Goal: Information Seeking & Learning: Check status

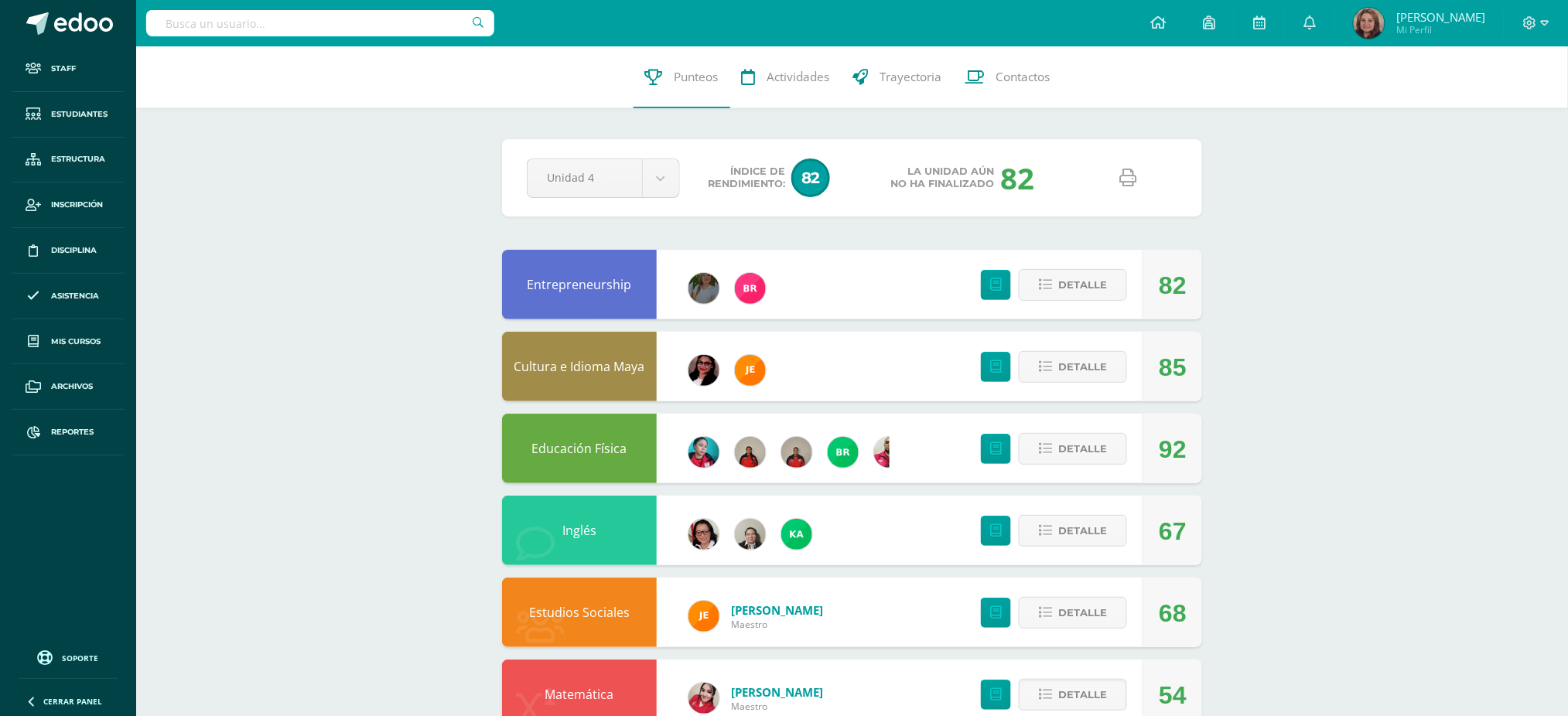
click at [360, 13] on input "text" at bounding box center [320, 23] width 348 height 26
type input "L"
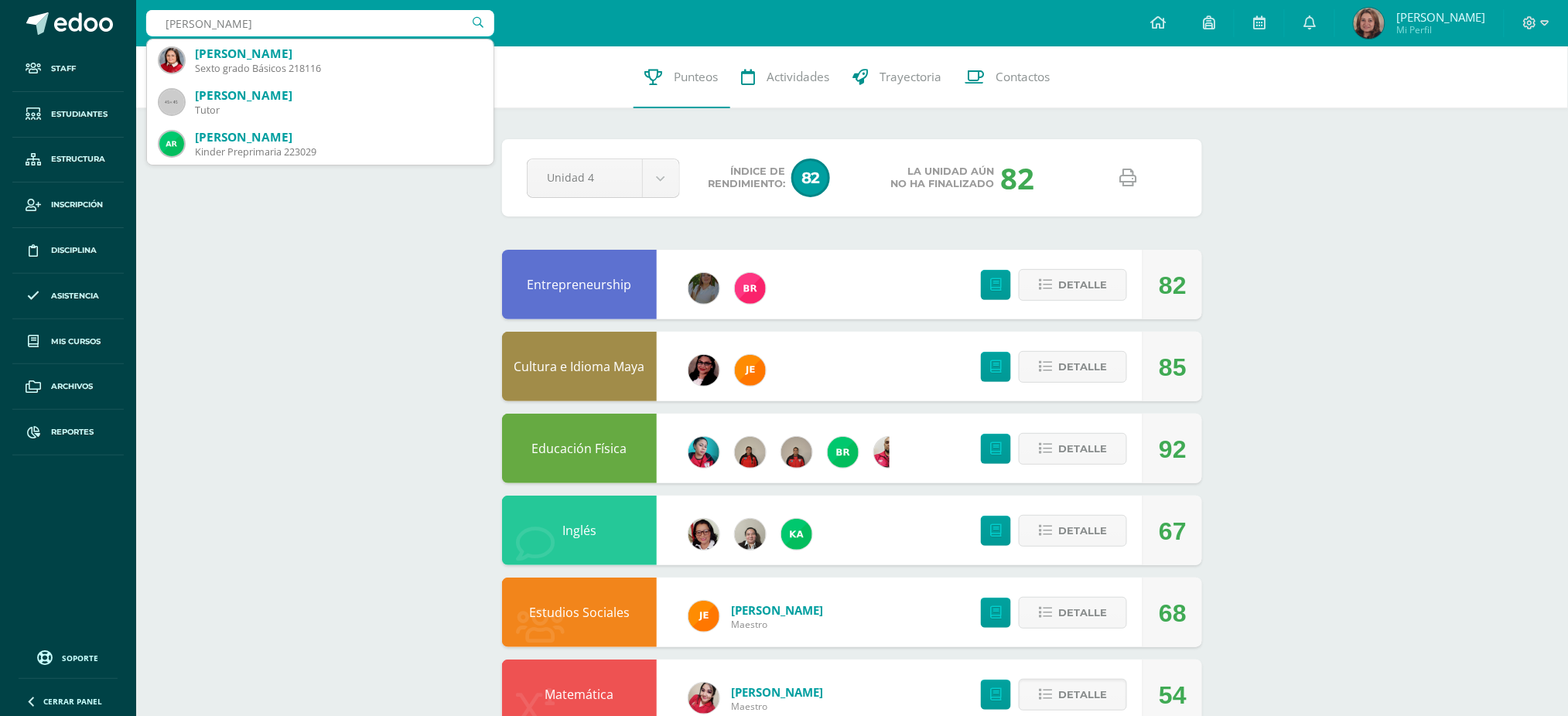
type input "Nicole La"
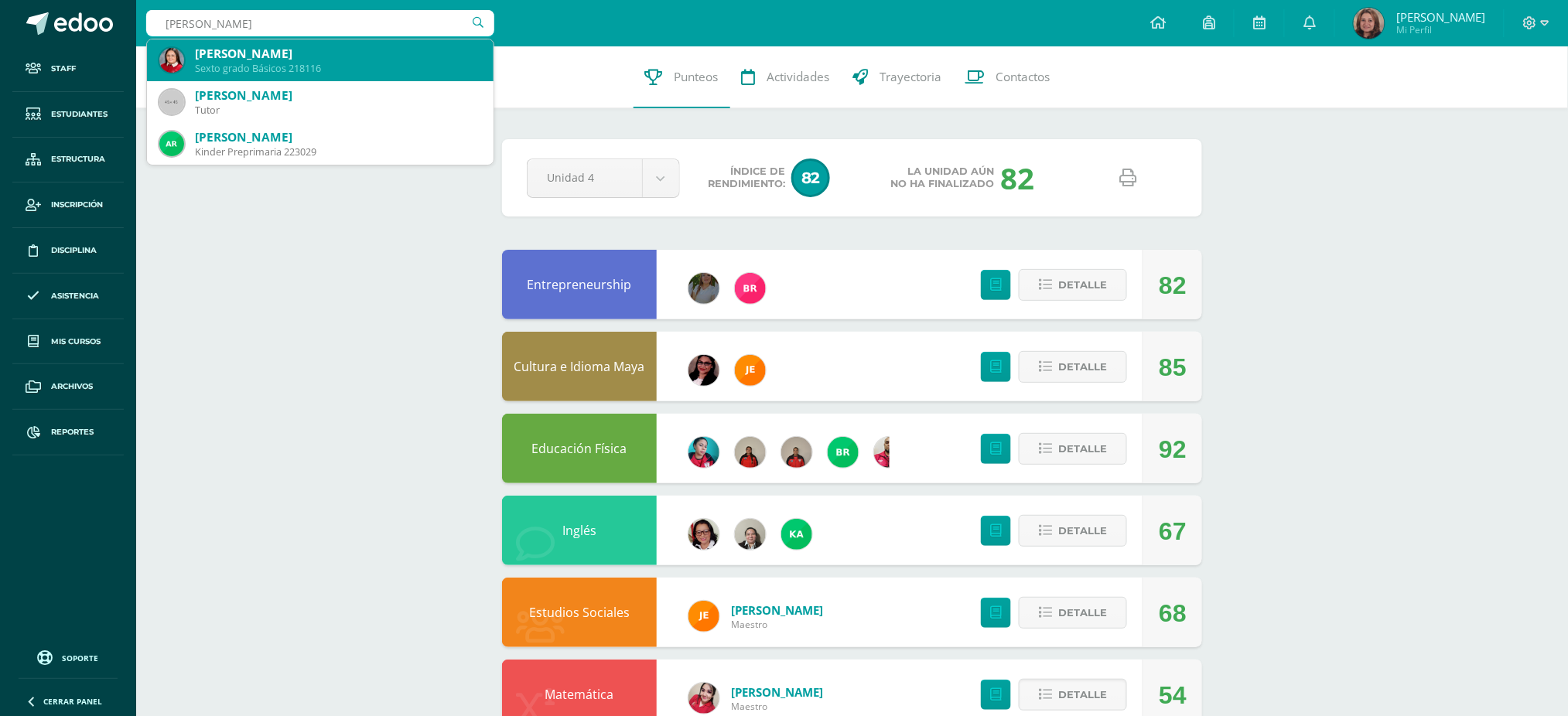
click at [362, 55] on div "Nicole Larreinaga Nichols" at bounding box center [337, 53] width 286 height 16
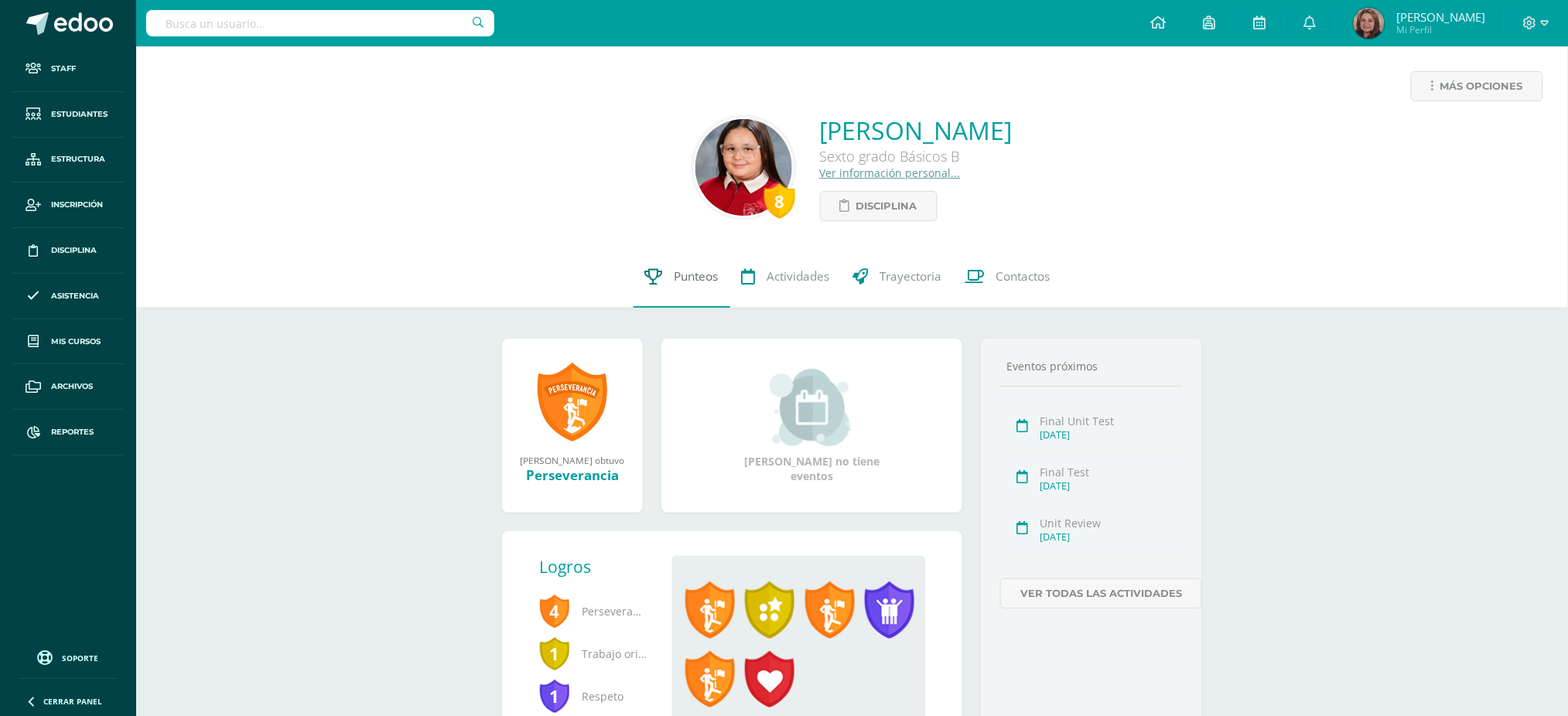
click at [706, 284] on span "Punteos" at bounding box center [697, 276] width 44 height 16
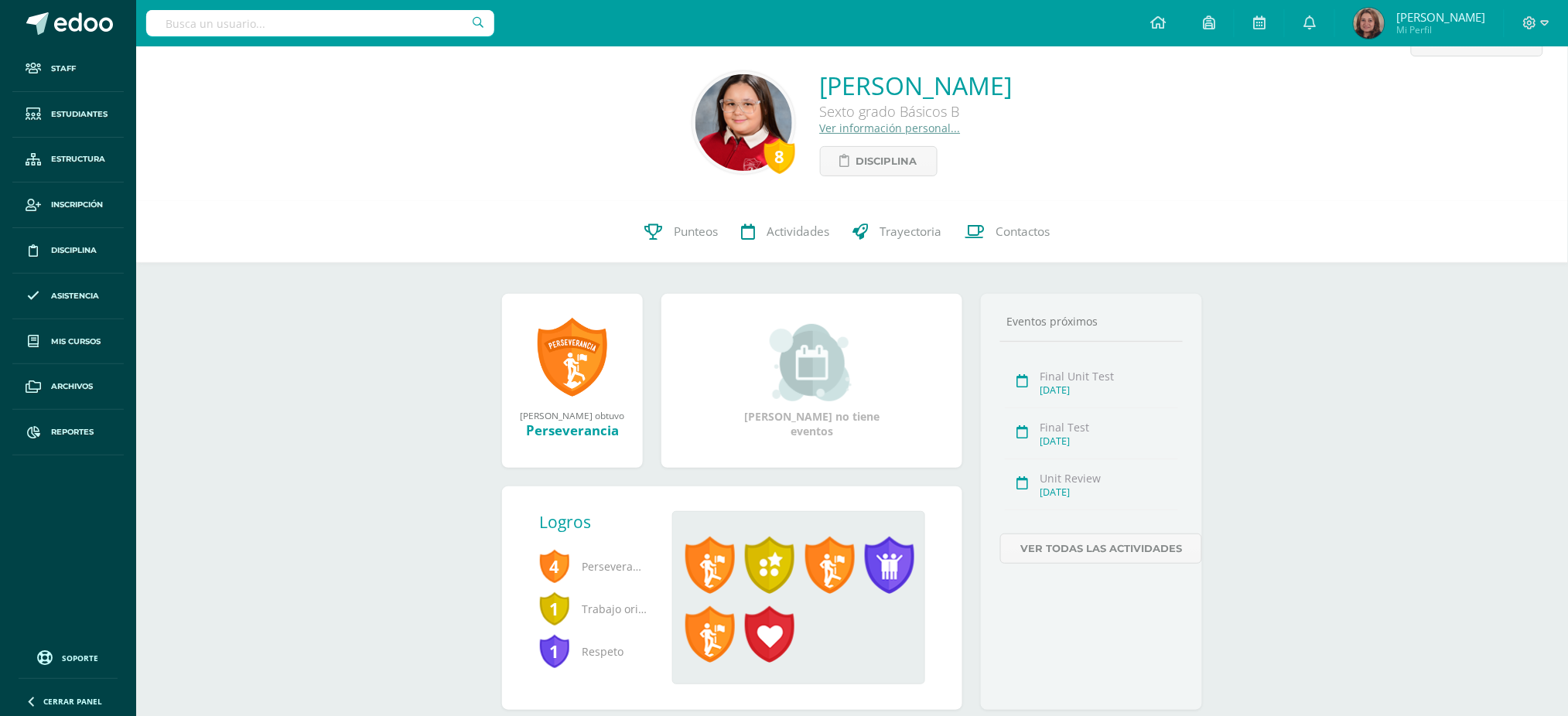
scroll to position [89, 0]
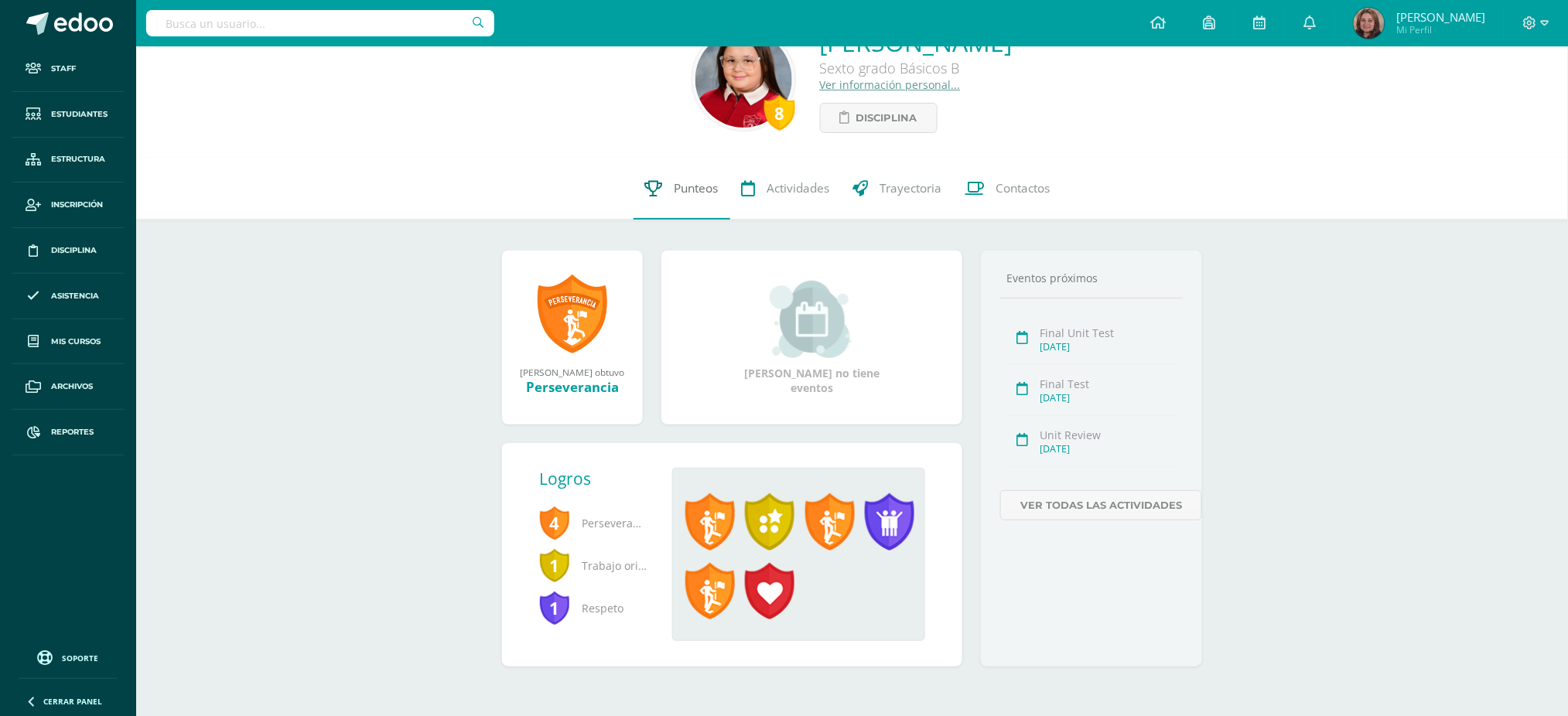
click at [681, 186] on span "Punteos" at bounding box center [697, 188] width 44 height 16
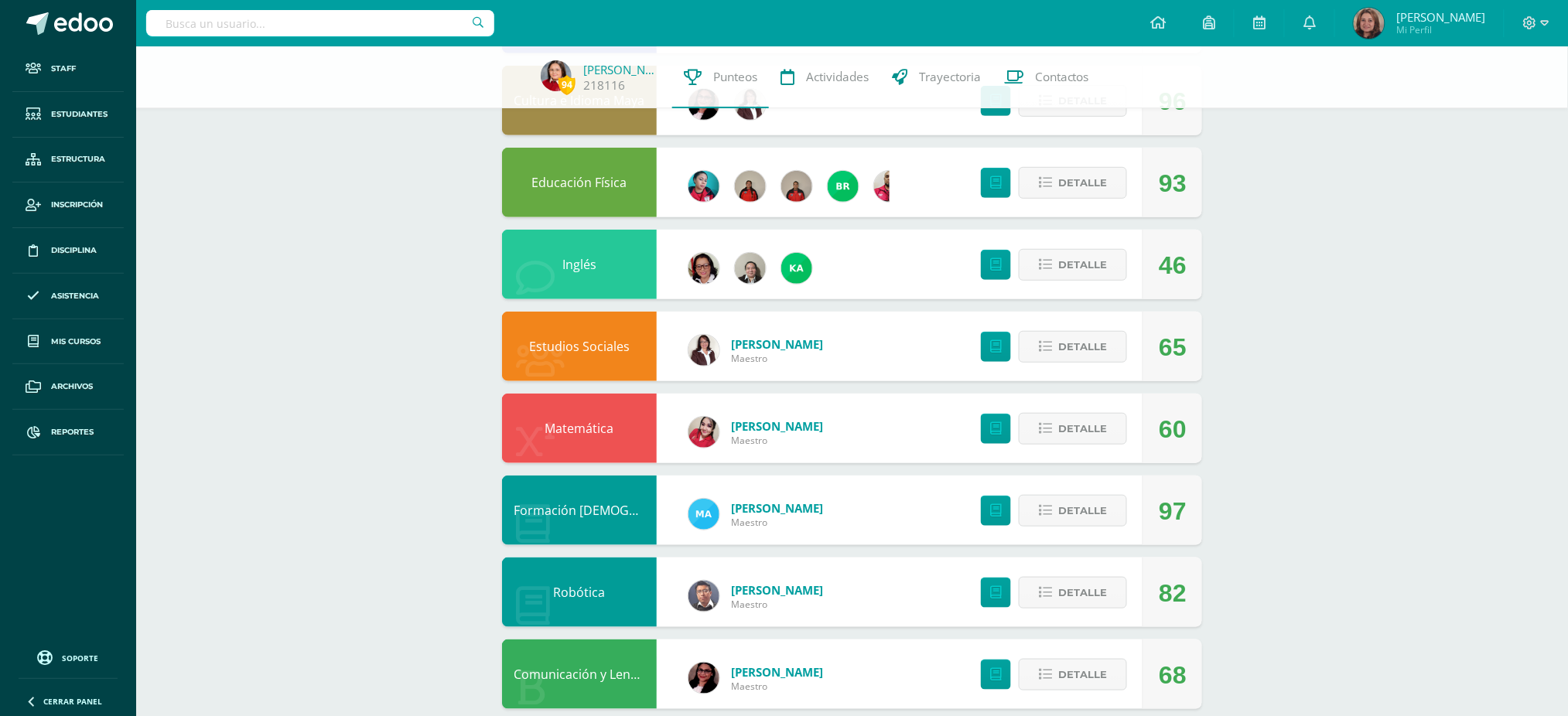
scroll to position [310, 0]
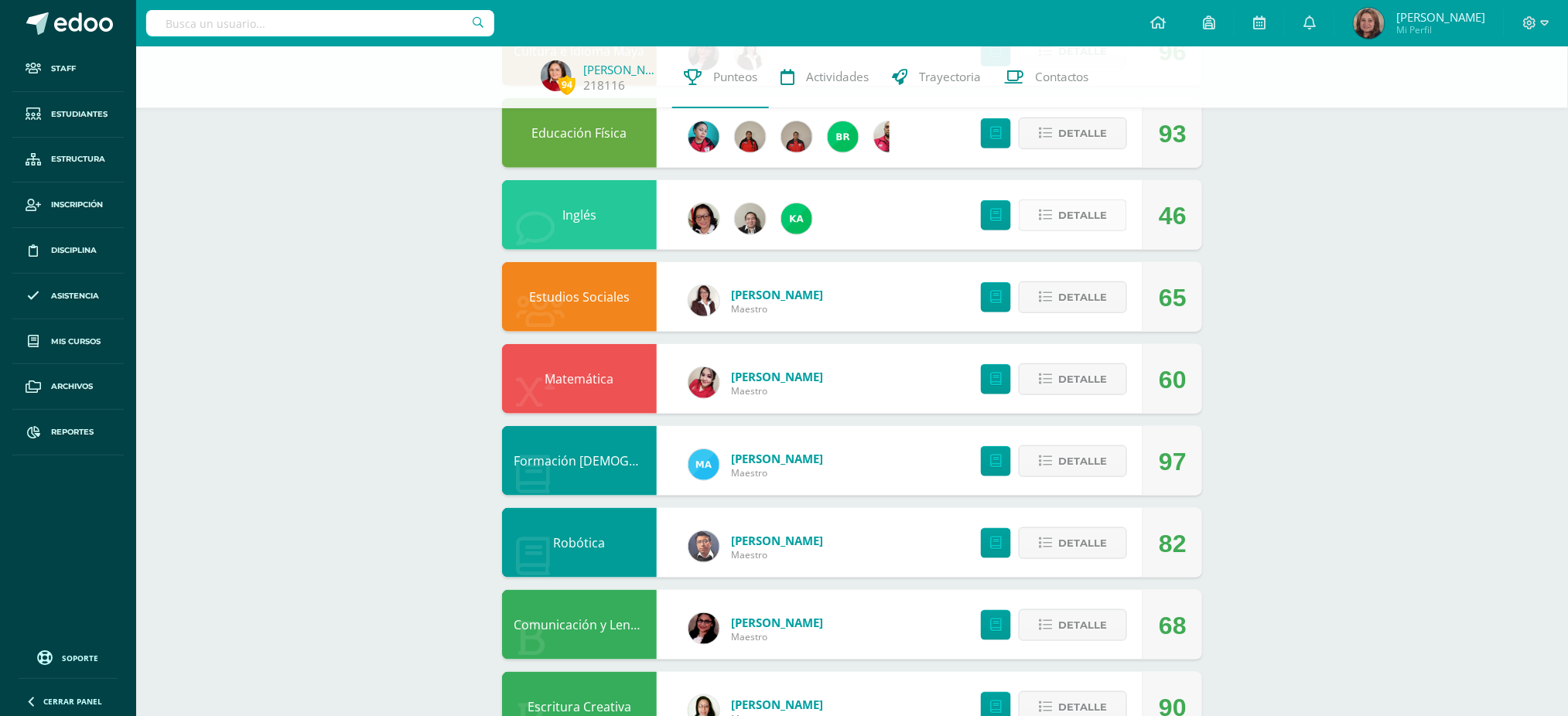
click at [1042, 212] on icon at bounding box center [1046, 216] width 13 height 13
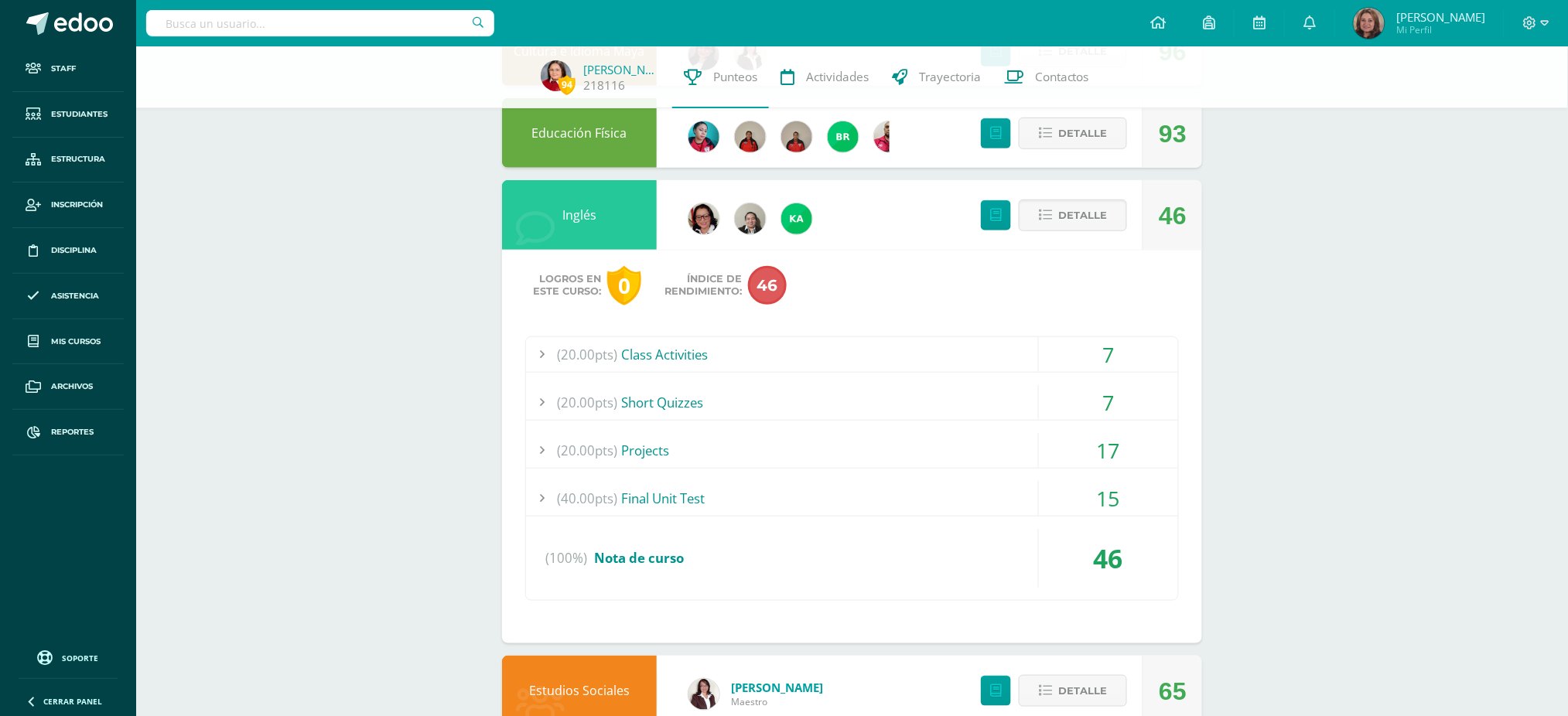
click at [785, 359] on div "(20.00pts) Class Activities" at bounding box center [852, 354] width 652 height 34
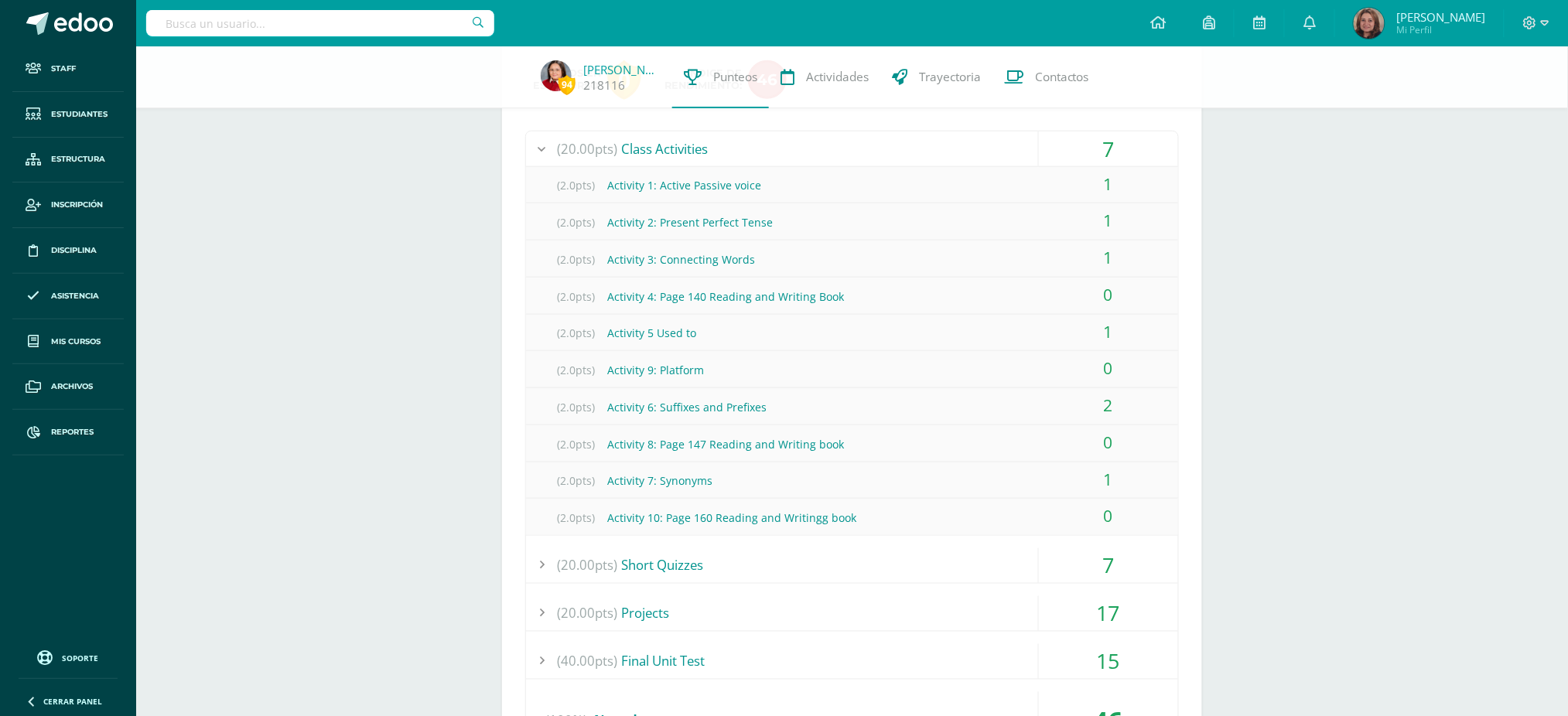
scroll to position [619, 0]
